Goal: Information Seeking & Learning: Learn about a topic

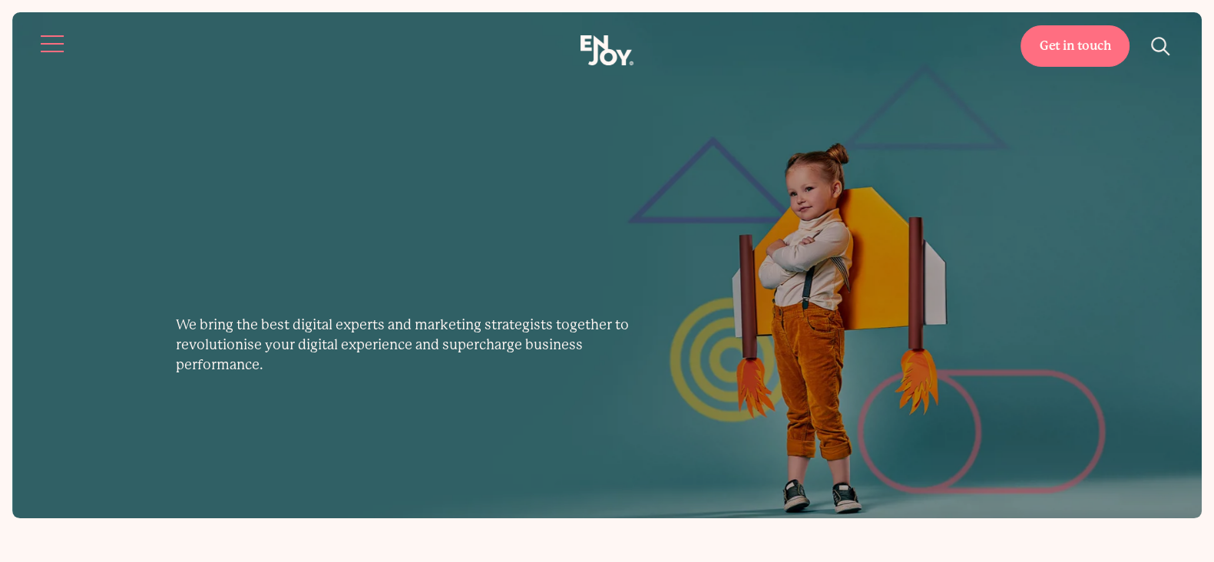
click at [51, 18] on header "Get in touch Home Services Work About" at bounding box center [607, 44] width 1214 height 88
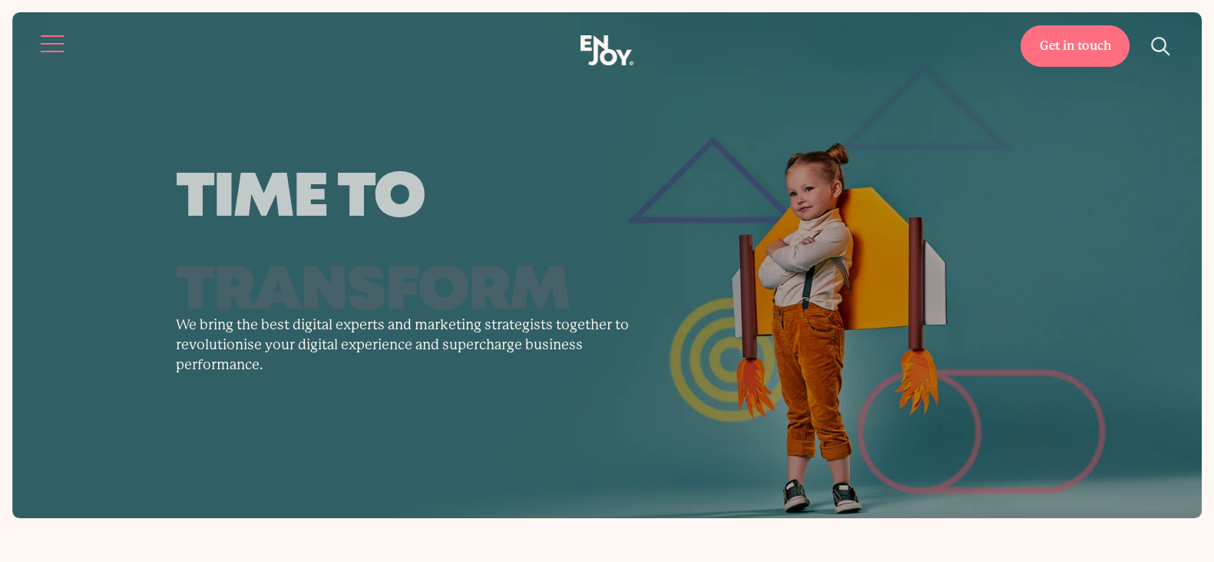
click at [59, 51] on button "Site navigation" at bounding box center [53, 44] width 32 height 32
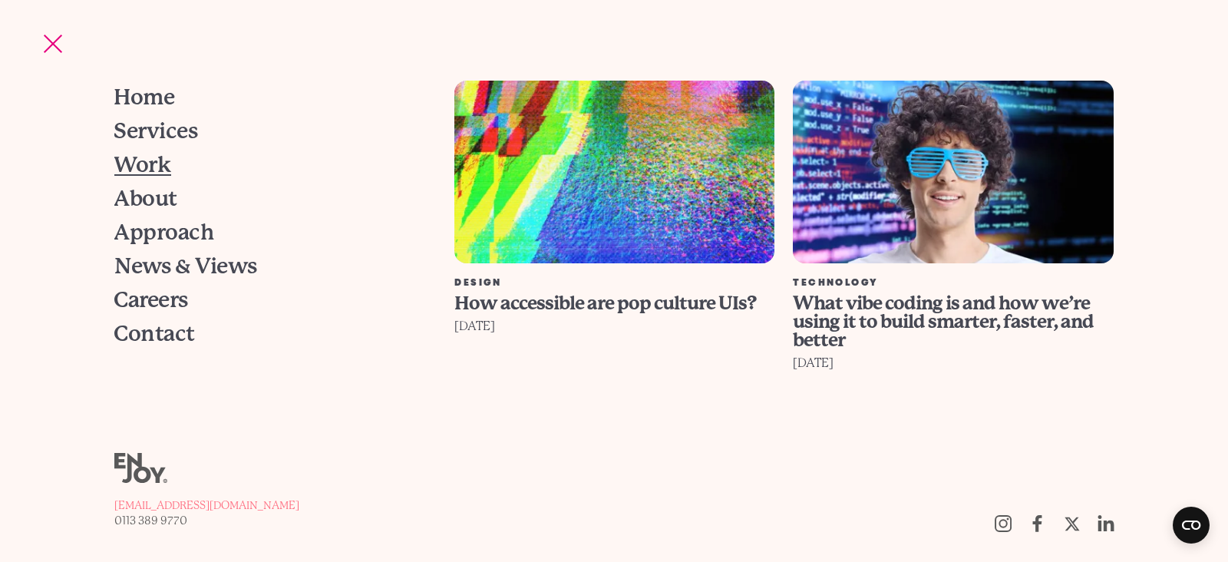
click at [127, 167] on span "Work" at bounding box center [142, 164] width 57 height 21
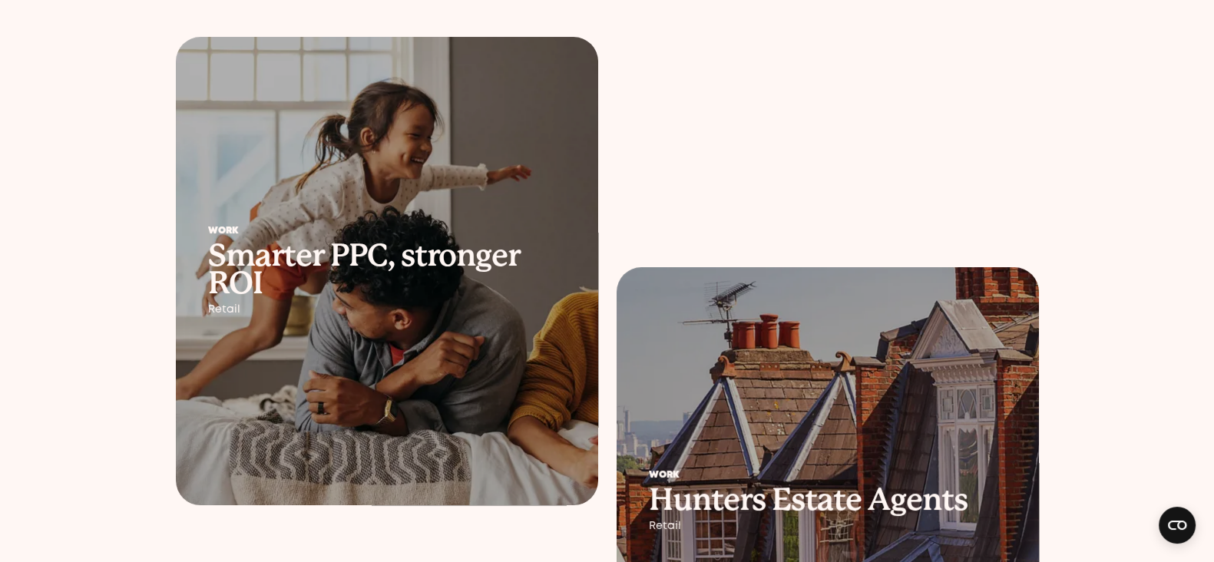
scroll to position [383, 0]
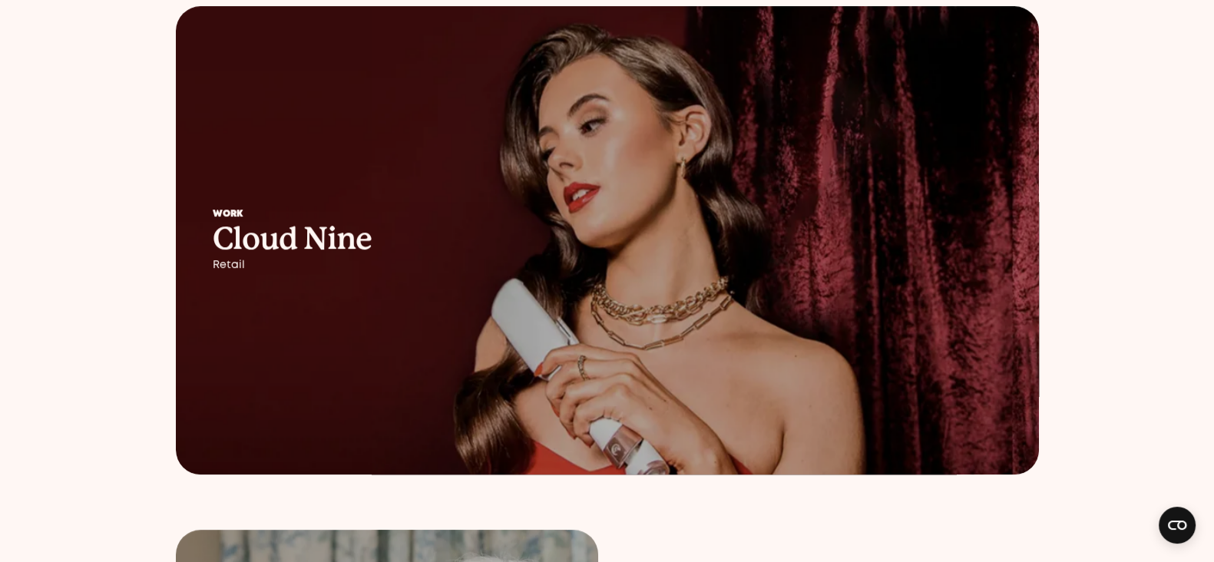
scroll to position [1247, 0]
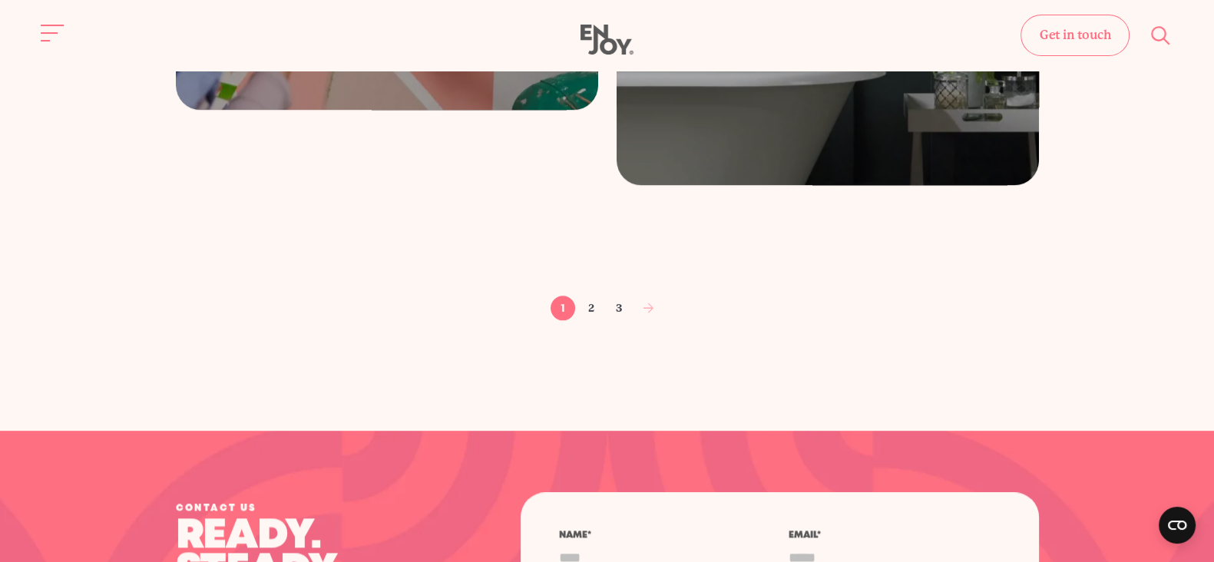
scroll to position [2499, 0]
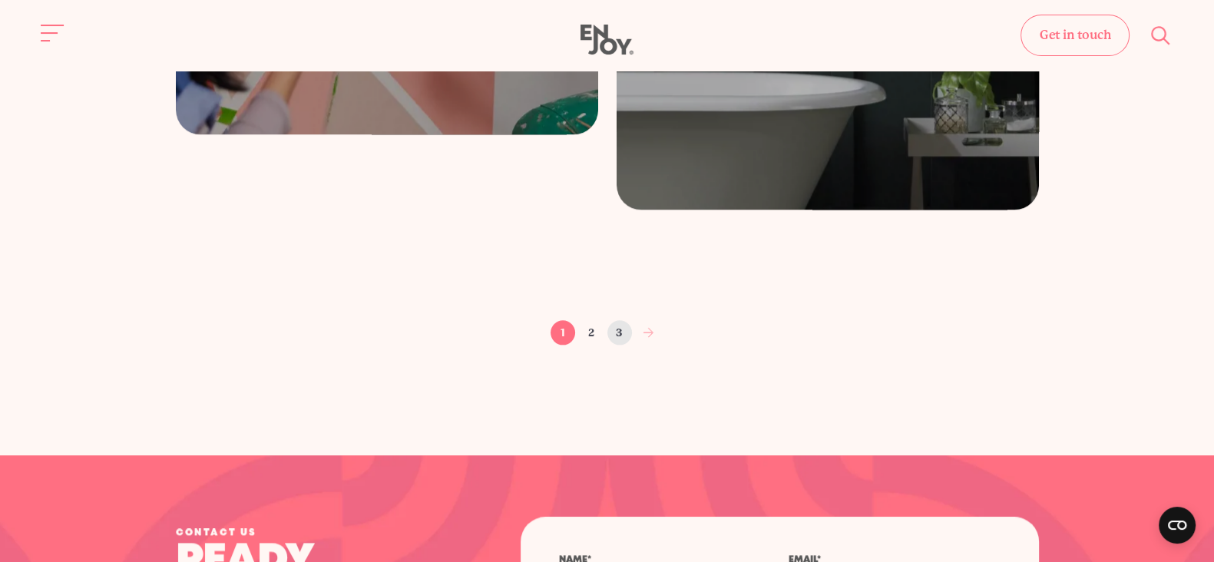
click at [627, 335] on link "3" at bounding box center [619, 332] width 25 height 25
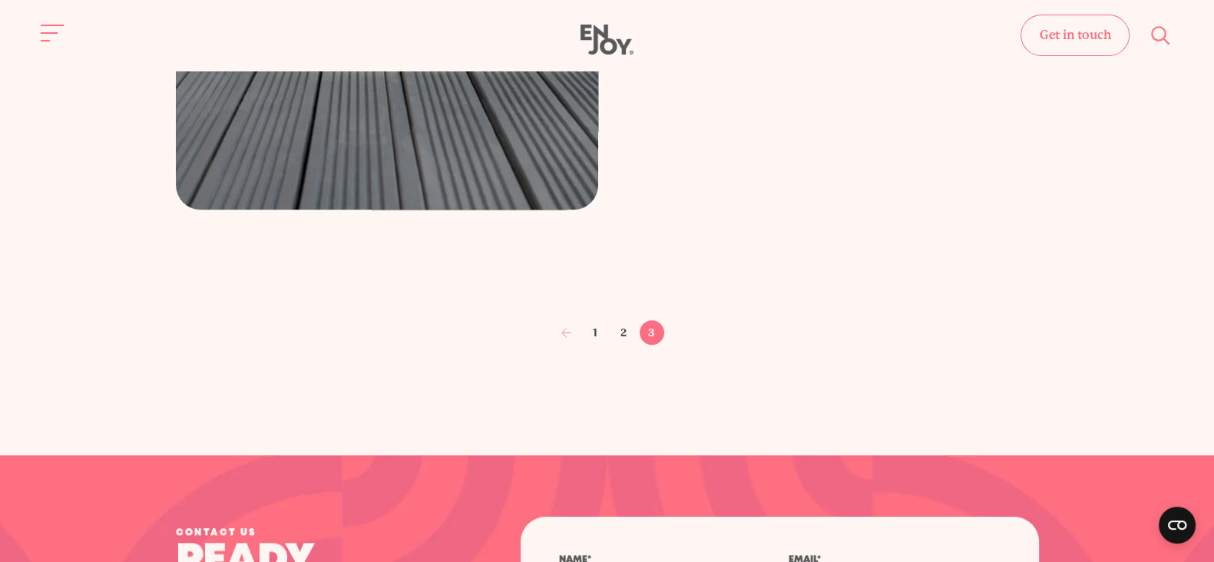
scroll to position [1614, 0]
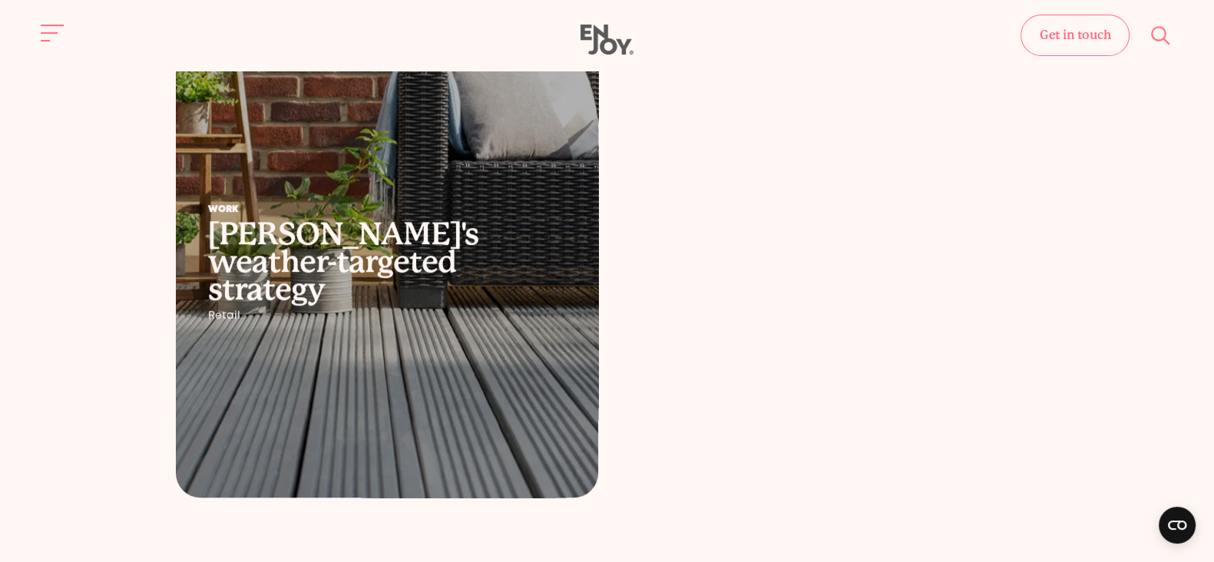
click at [441, 247] on h2 "[PERSON_NAME]'s weather-targeted strategy" at bounding box center [387, 261] width 358 height 83
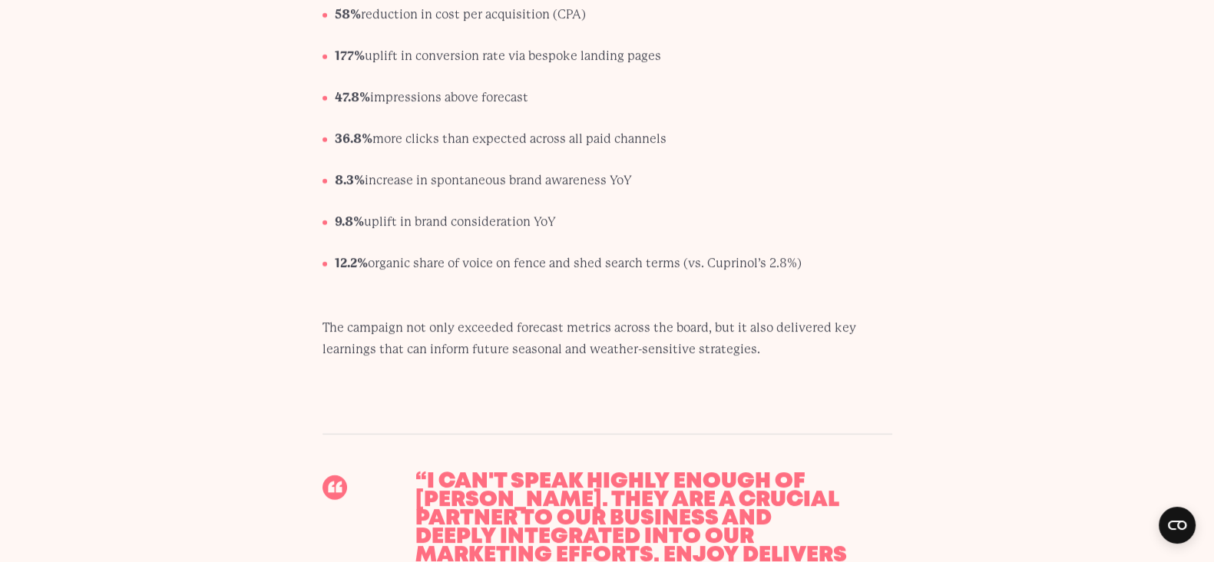
scroll to position [5756, 0]
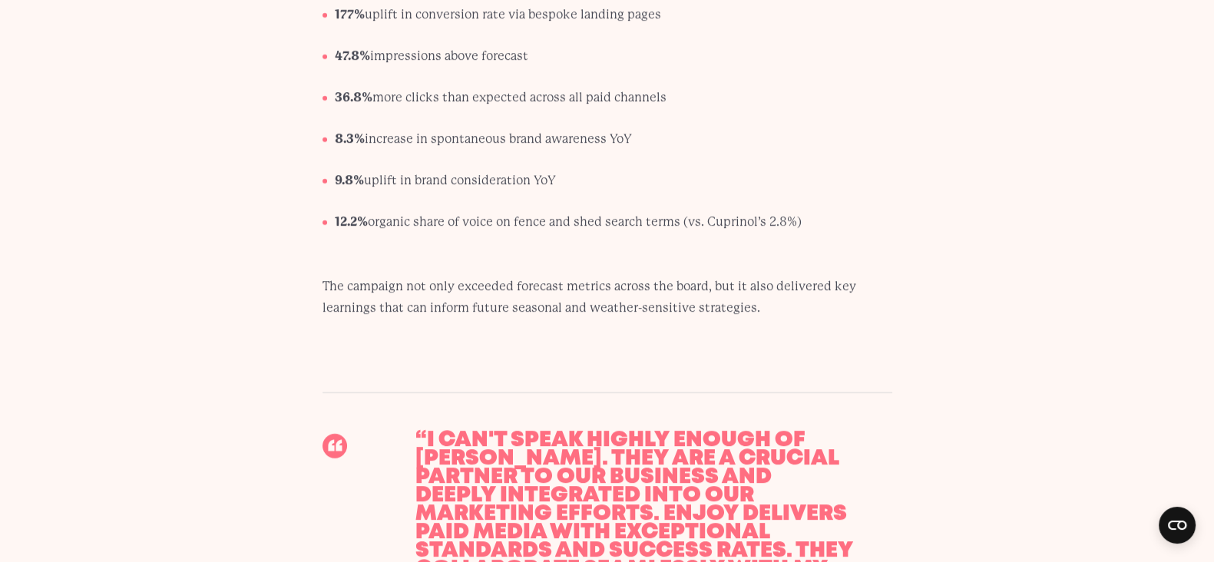
click at [531, 211] on li "12.2% organic share of voice on fence and shed search terms (vs. Cuprinol’s 2.8…" at bounding box center [613, 228] width 557 height 34
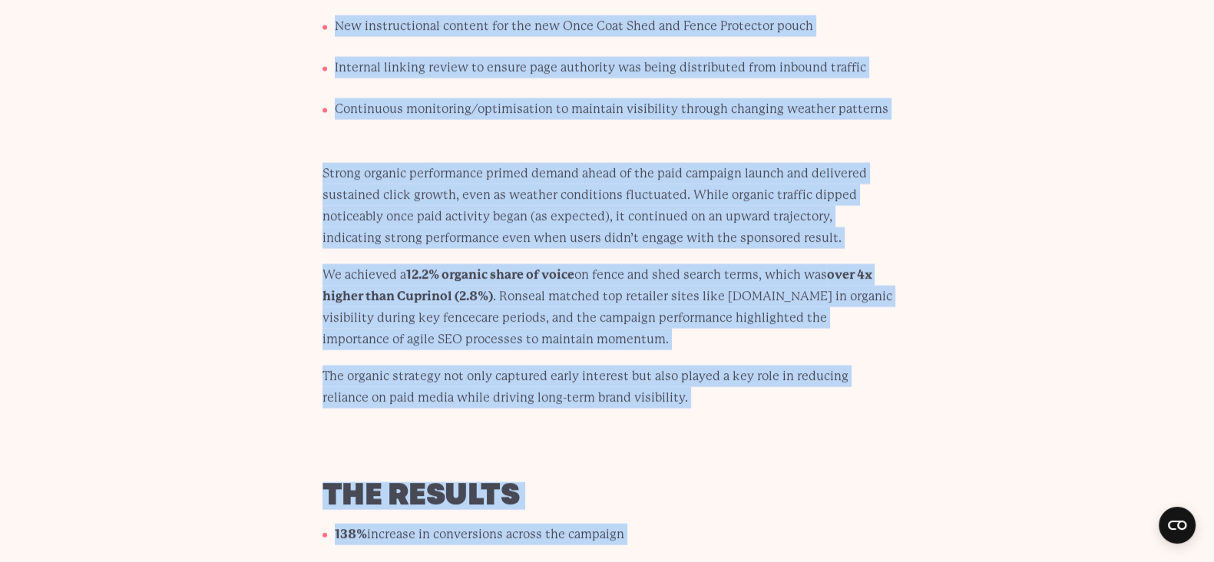
scroll to position [5595, 0]
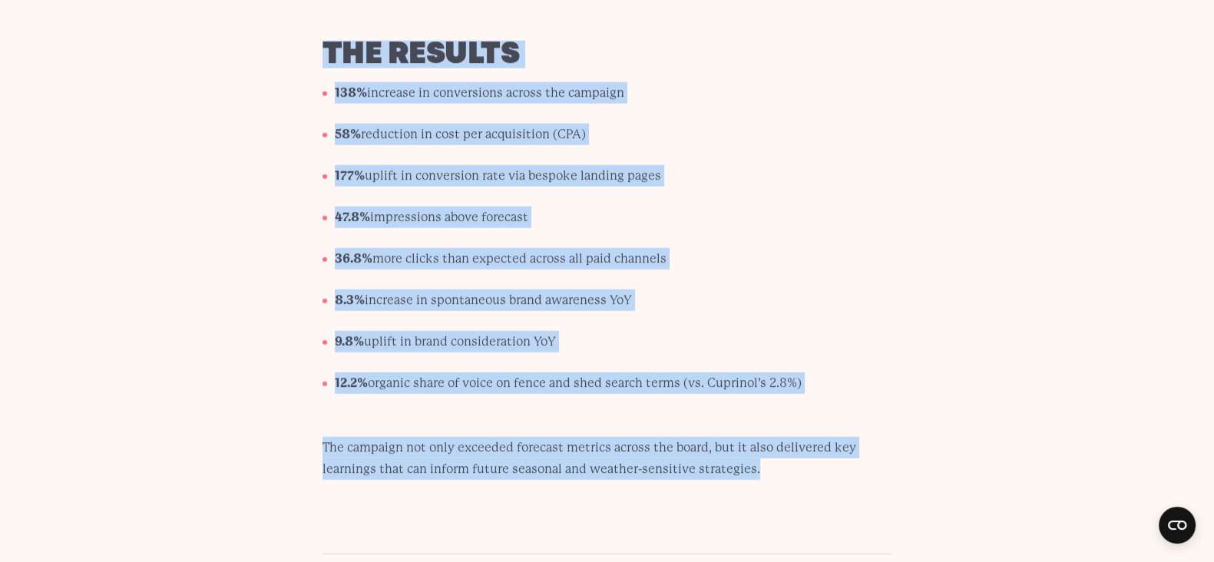
drag, startPoint x: 307, startPoint y: 381, endPoint x: 771, endPoint y: 441, distance: 468.4
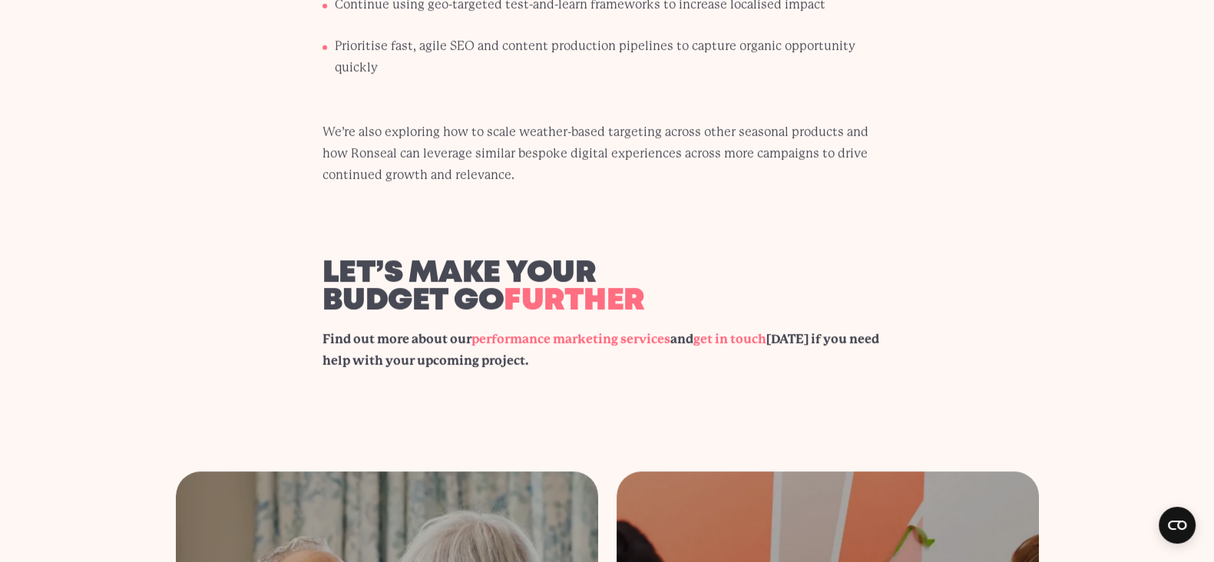
scroll to position [6747, 0]
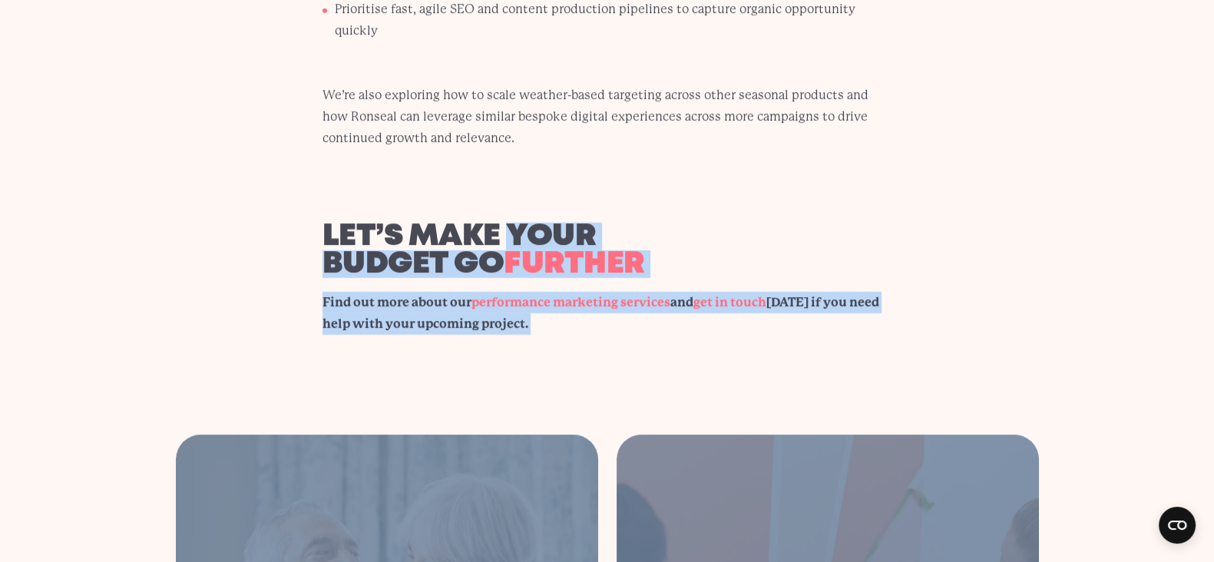
drag, startPoint x: 626, startPoint y: 301, endPoint x: 507, endPoint y: 132, distance: 206.1
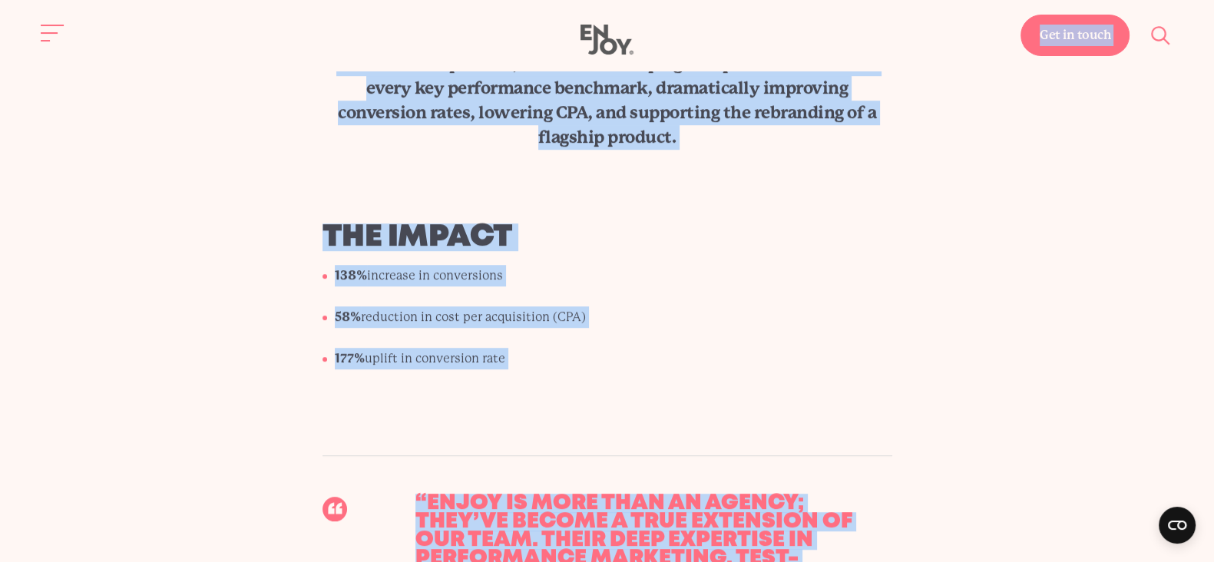
scroll to position [1115, 0]
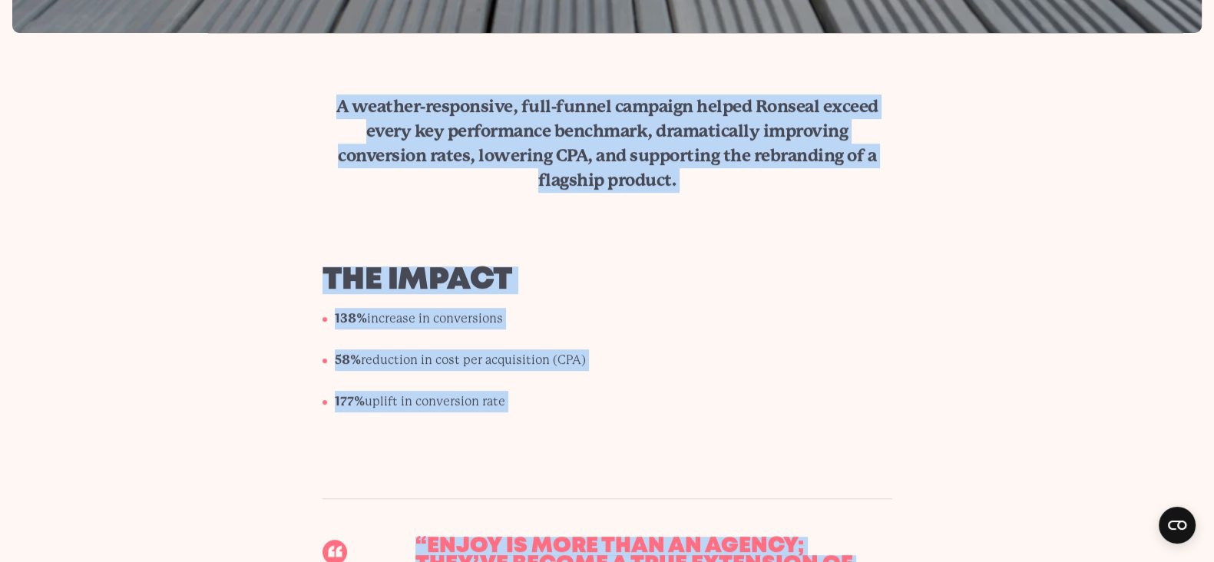
drag, startPoint x: 474, startPoint y: 96, endPoint x: 330, endPoint y: 109, distance: 144.9
copy main "A weather-responsive, full-funnel campaign helped Ronseal exceed every key perf…"
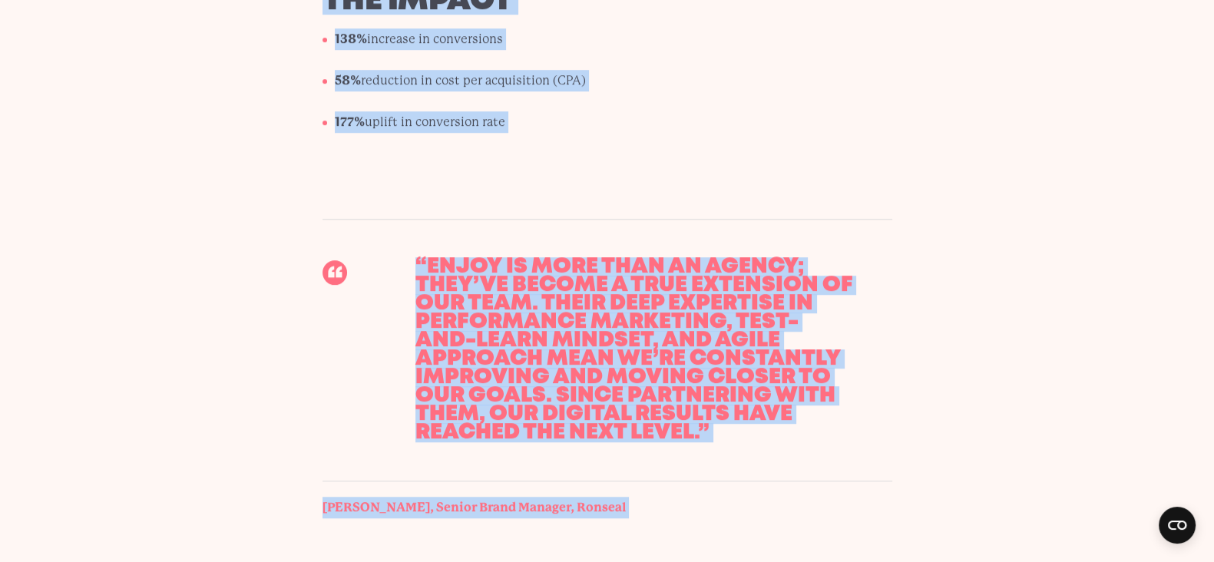
scroll to position [1403, 0]
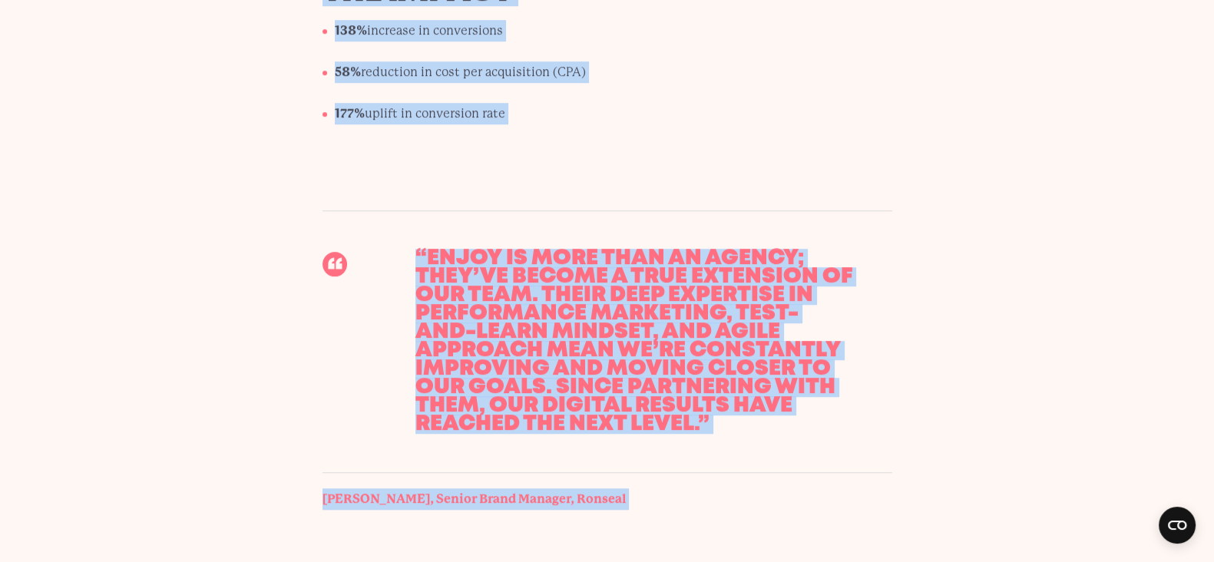
click at [977, 76] on section "The impact 138% increase in conversions 58% reduction in cost per acquisition (…" at bounding box center [607, 58] width 1214 height 158
